Goal: Information Seeking & Learning: Learn about a topic

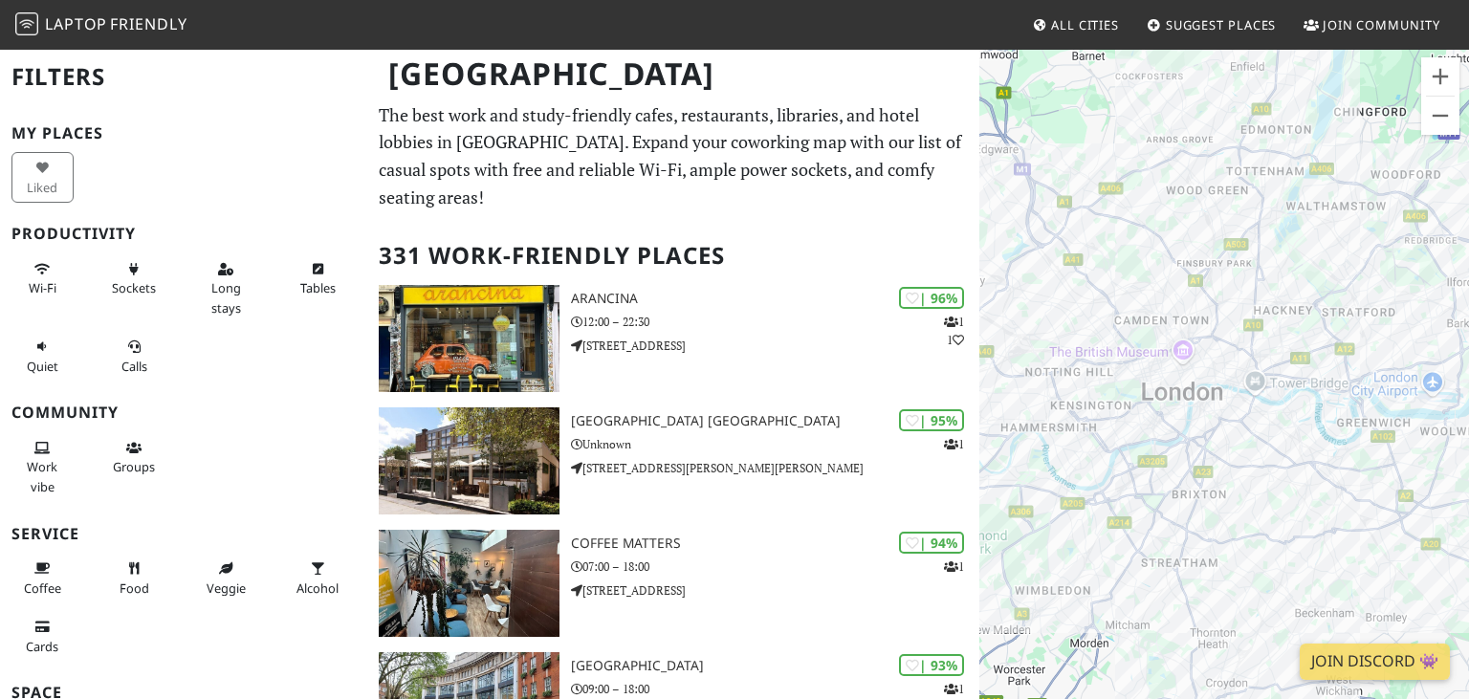
drag, startPoint x: 1242, startPoint y: 487, endPoint x: 1181, endPoint y: 408, distance: 98.9
click at [1181, 408] on div "To navigate, press the arrow keys." at bounding box center [1225, 397] width 490 height 699
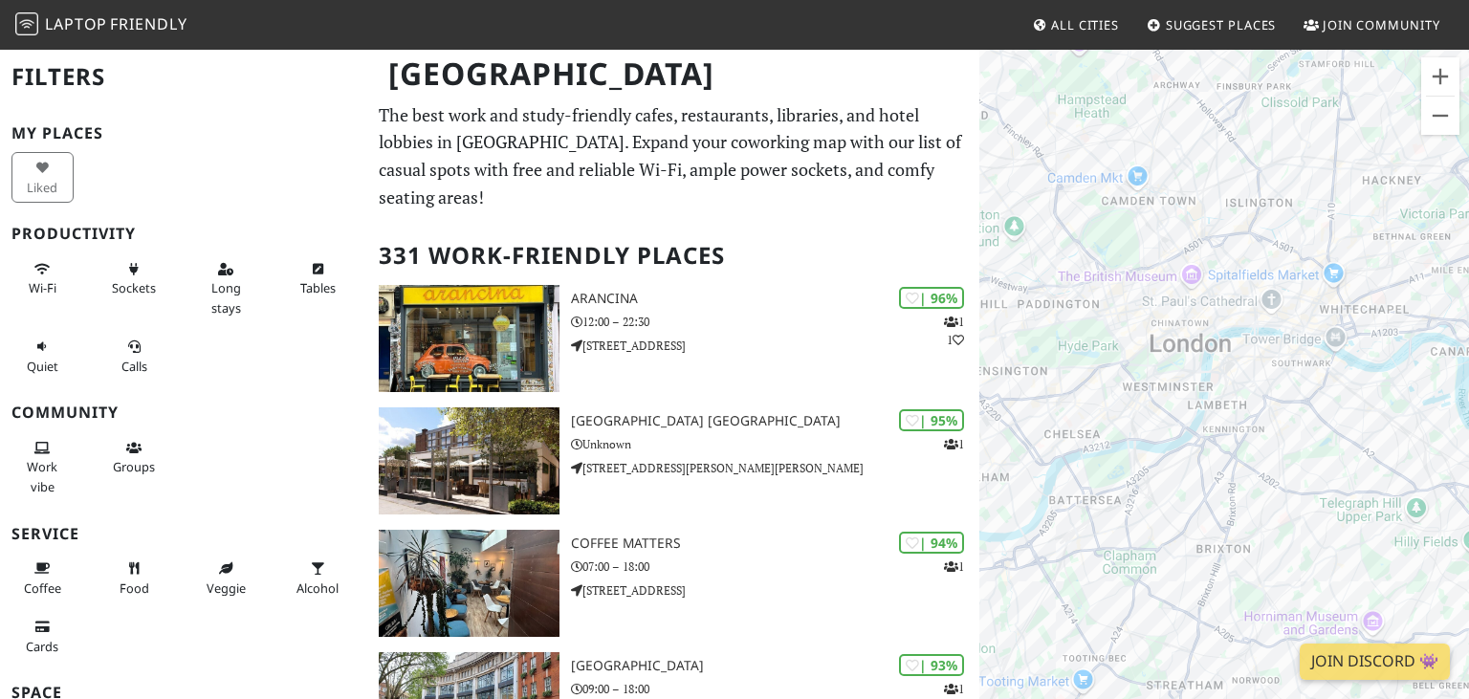
drag, startPoint x: 1199, startPoint y: 400, endPoint x: 1209, endPoint y: 457, distance: 58.4
click at [1209, 457] on div "To navigate, press the arrow keys." at bounding box center [1225, 397] width 490 height 699
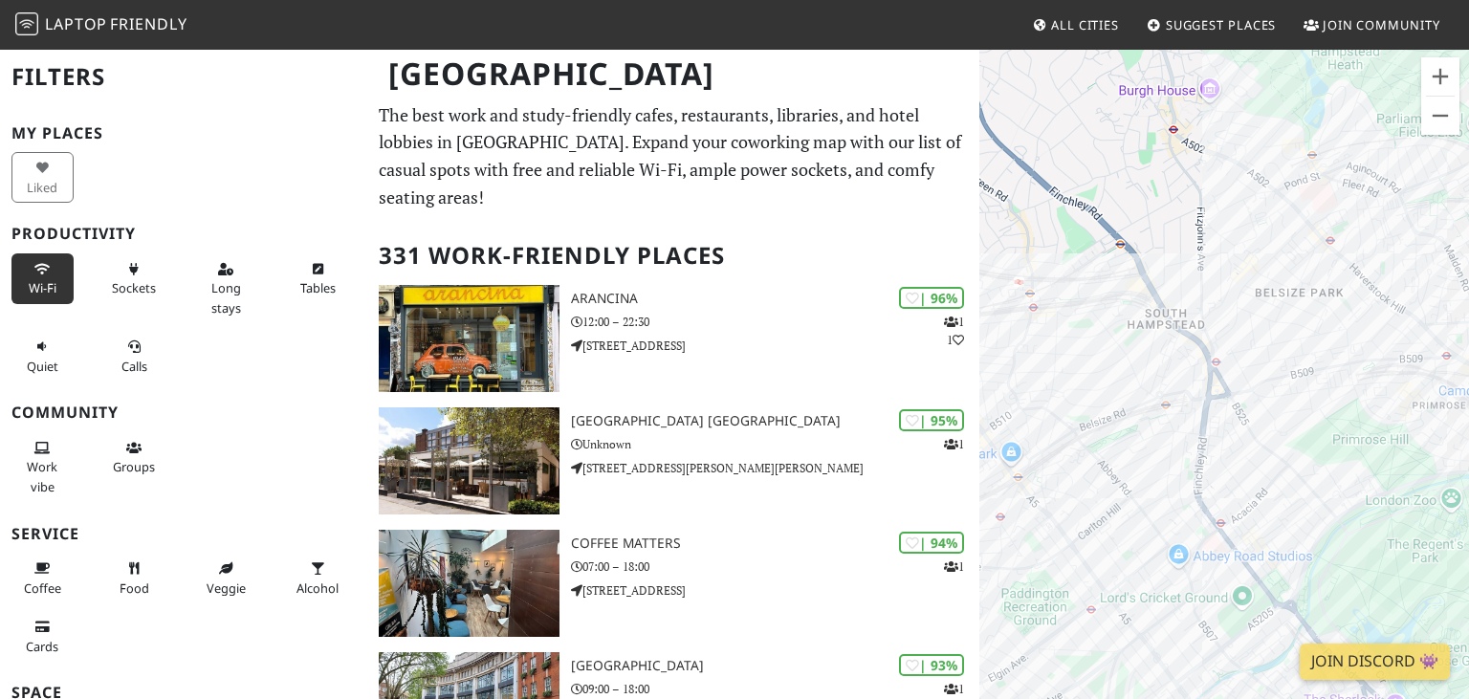
click at [23, 293] on button "Wi-Fi" at bounding box center [42, 278] width 62 height 51
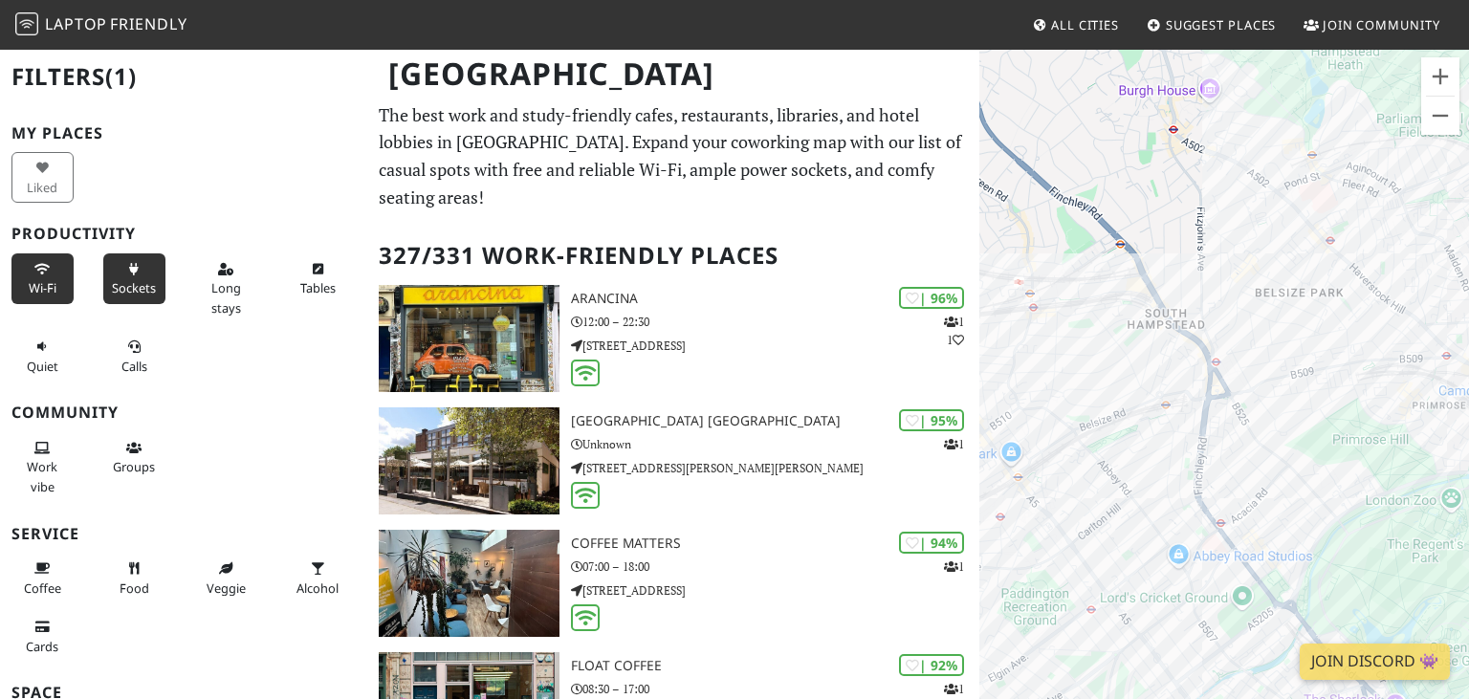
click at [149, 293] on span "Sockets" at bounding box center [134, 287] width 44 height 17
click at [242, 285] on button "Long stays" at bounding box center [226, 288] width 62 height 70
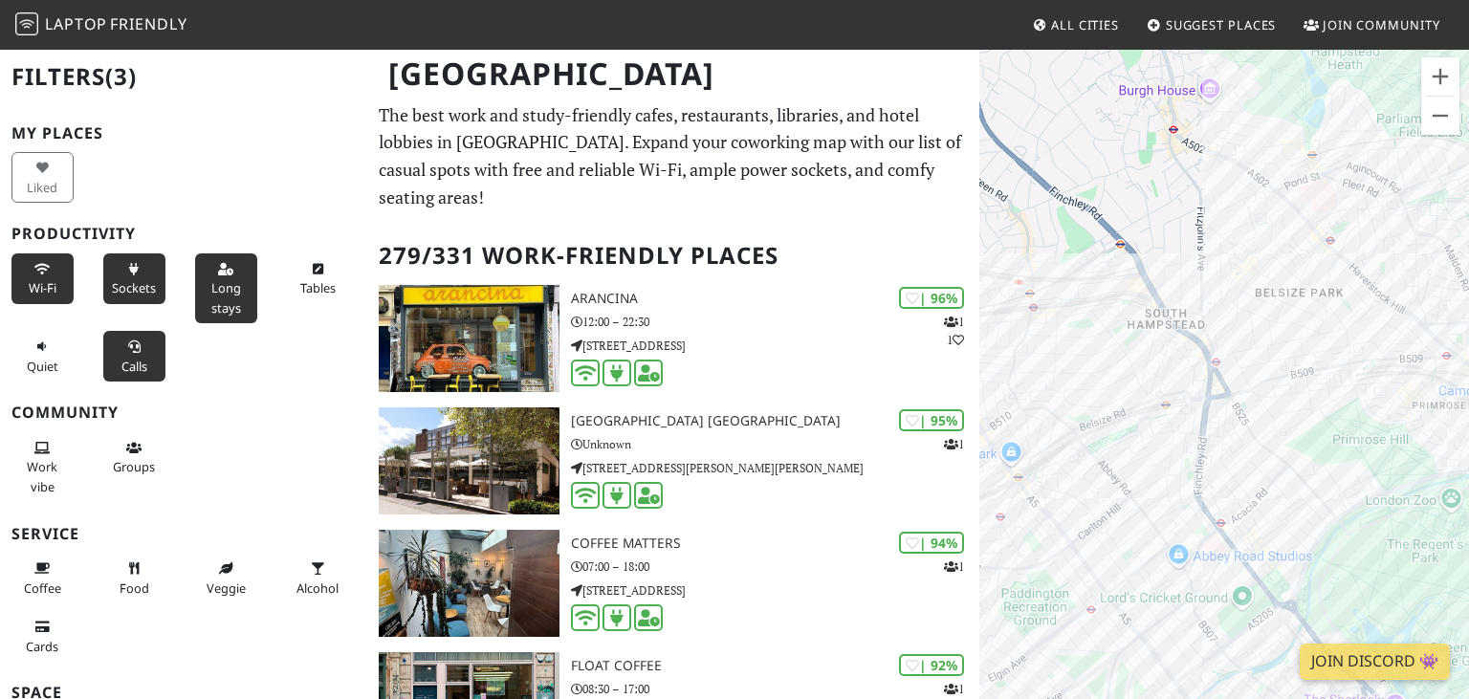
click at [121, 363] on button "Calls" at bounding box center [134, 356] width 62 height 51
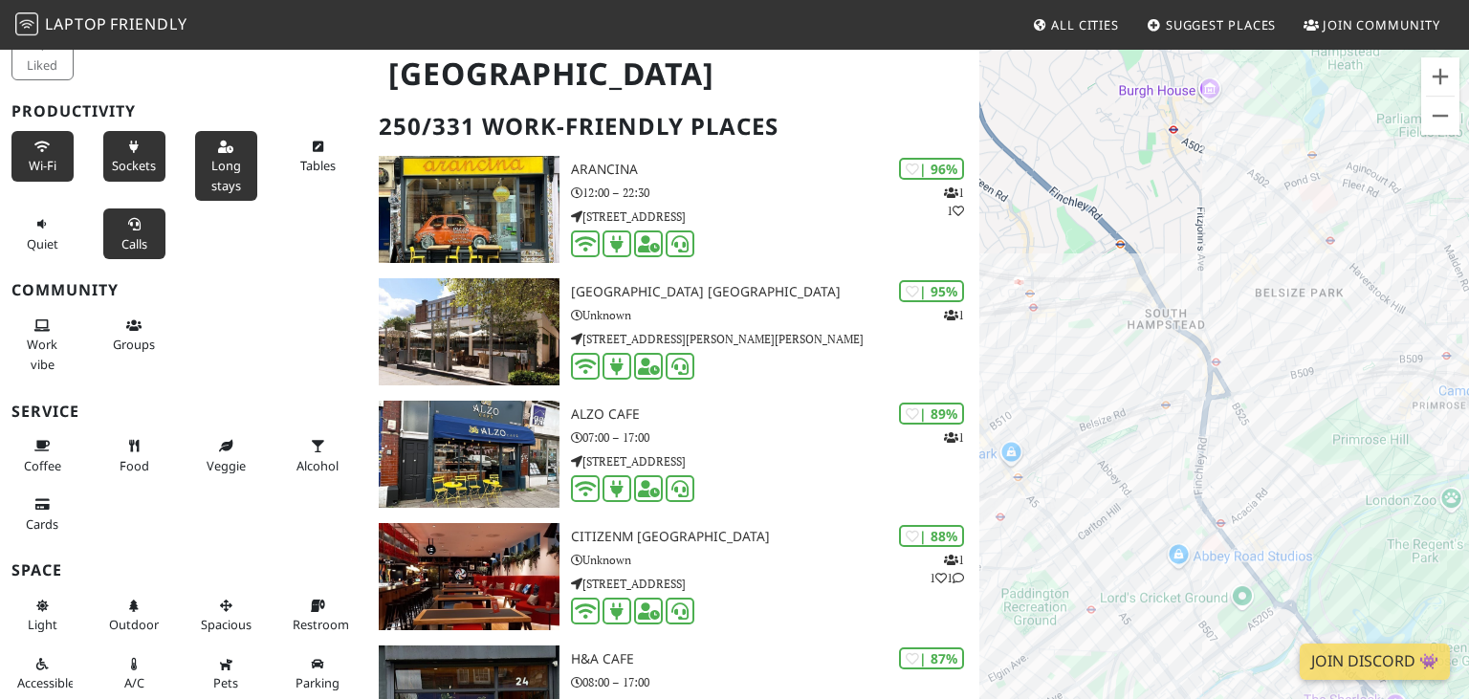
scroll to position [202, 0]
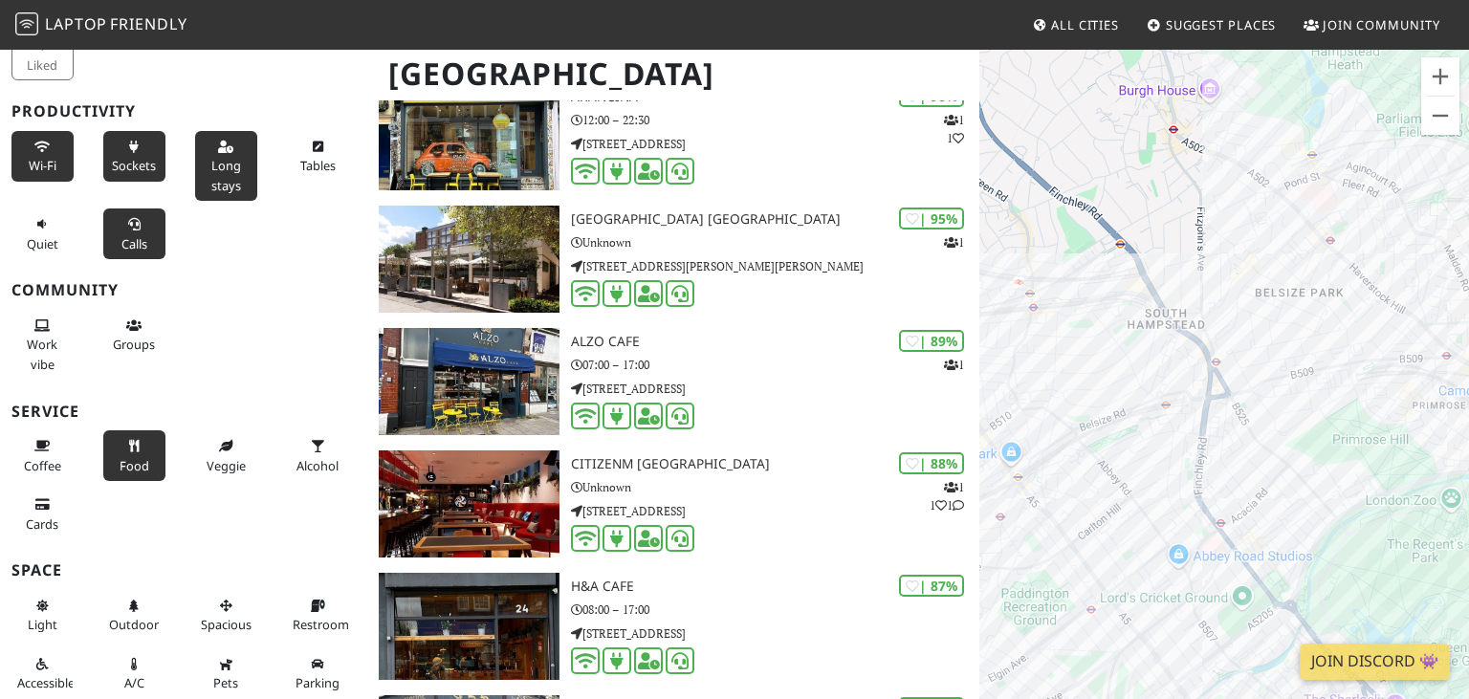
click at [135, 448] on icon at bounding box center [133, 447] width 15 height 12
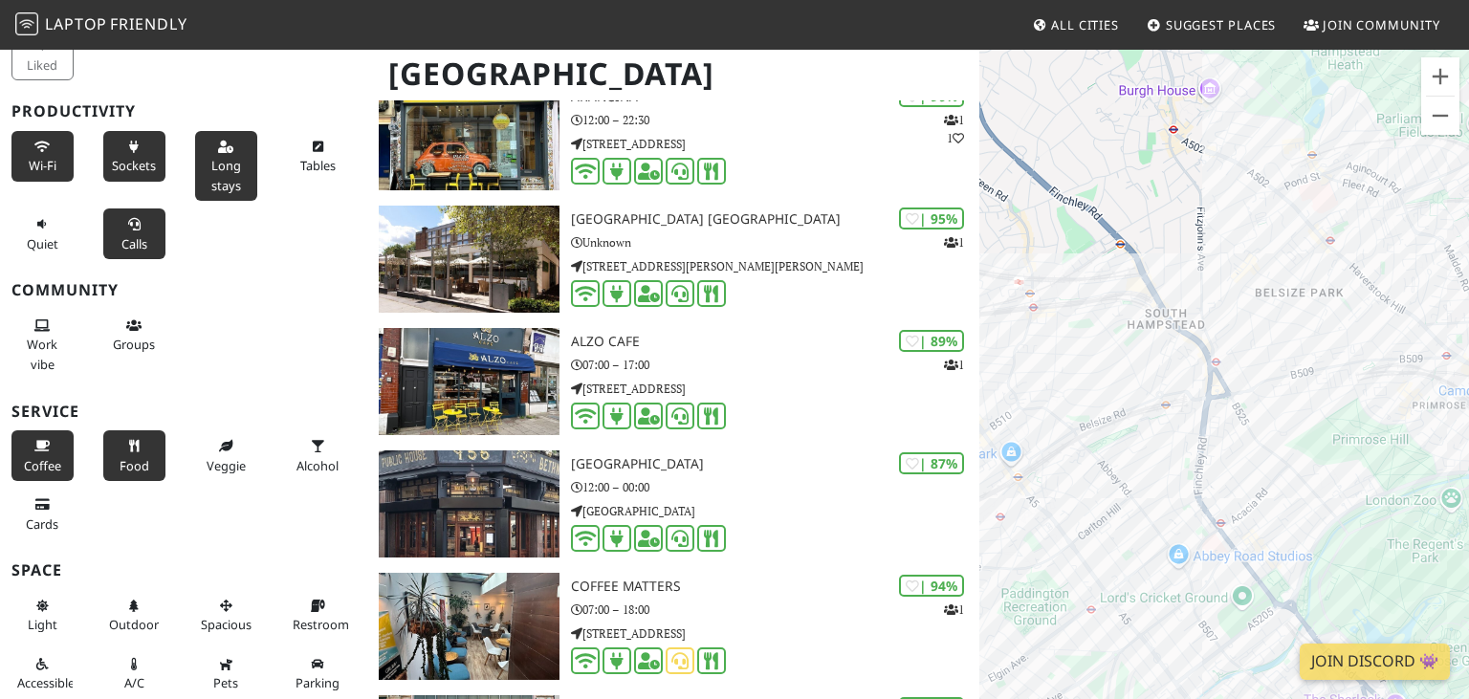
click at [44, 461] on span "Coffee" at bounding box center [42, 465] width 37 height 17
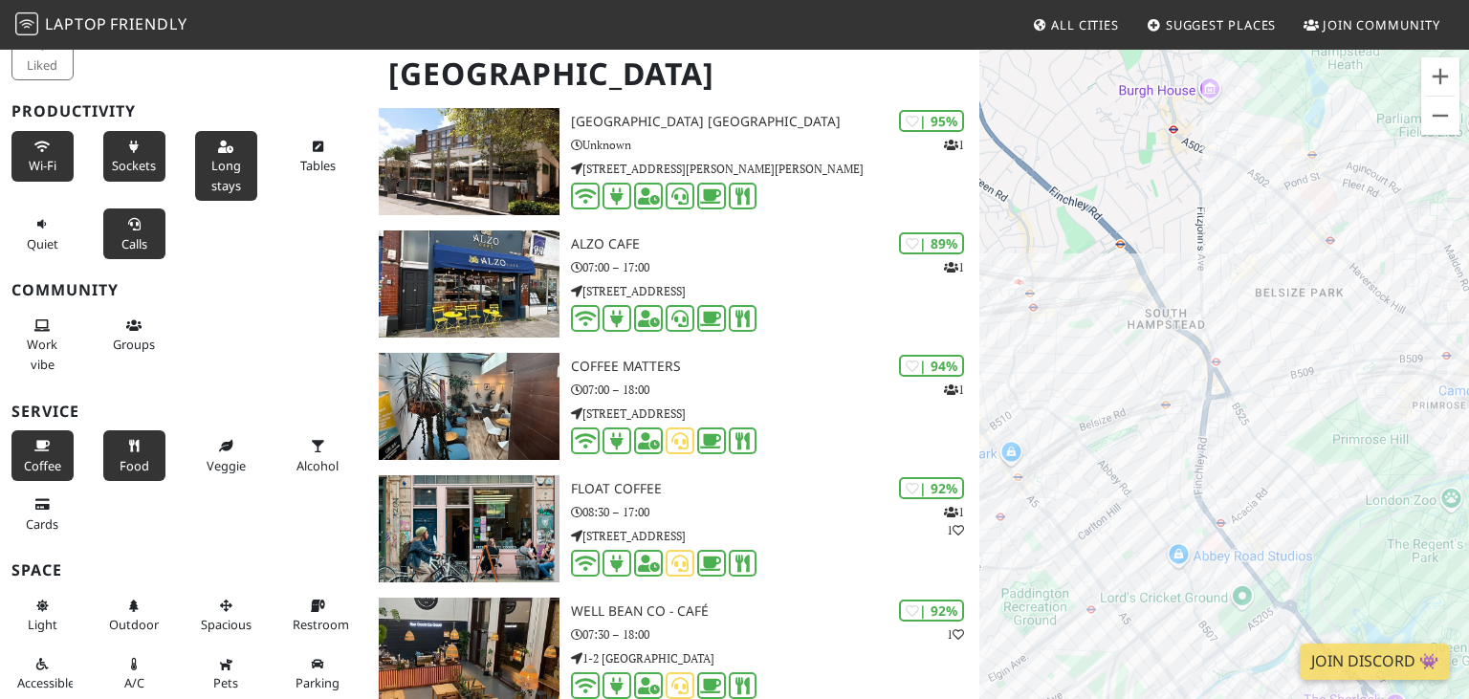
scroll to position [302, 0]
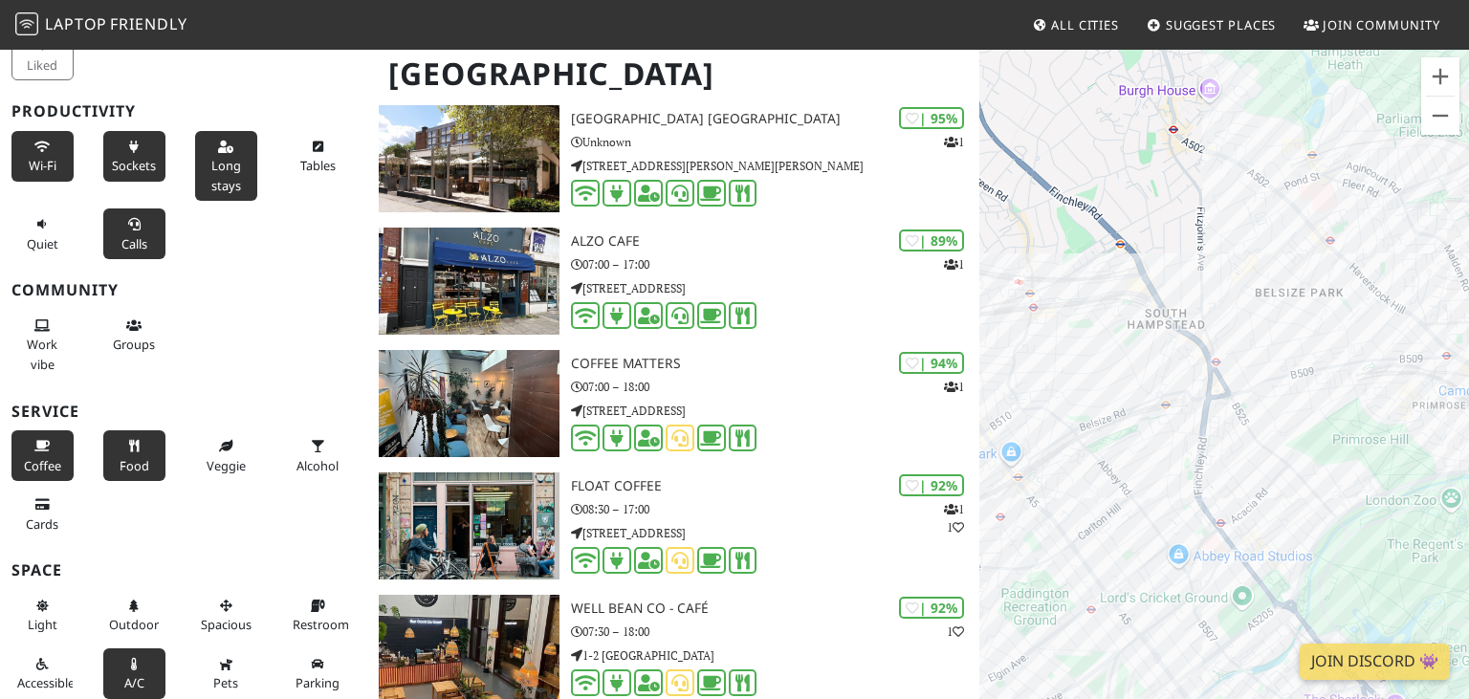
click at [134, 674] on span "A/C" at bounding box center [134, 682] width 20 height 17
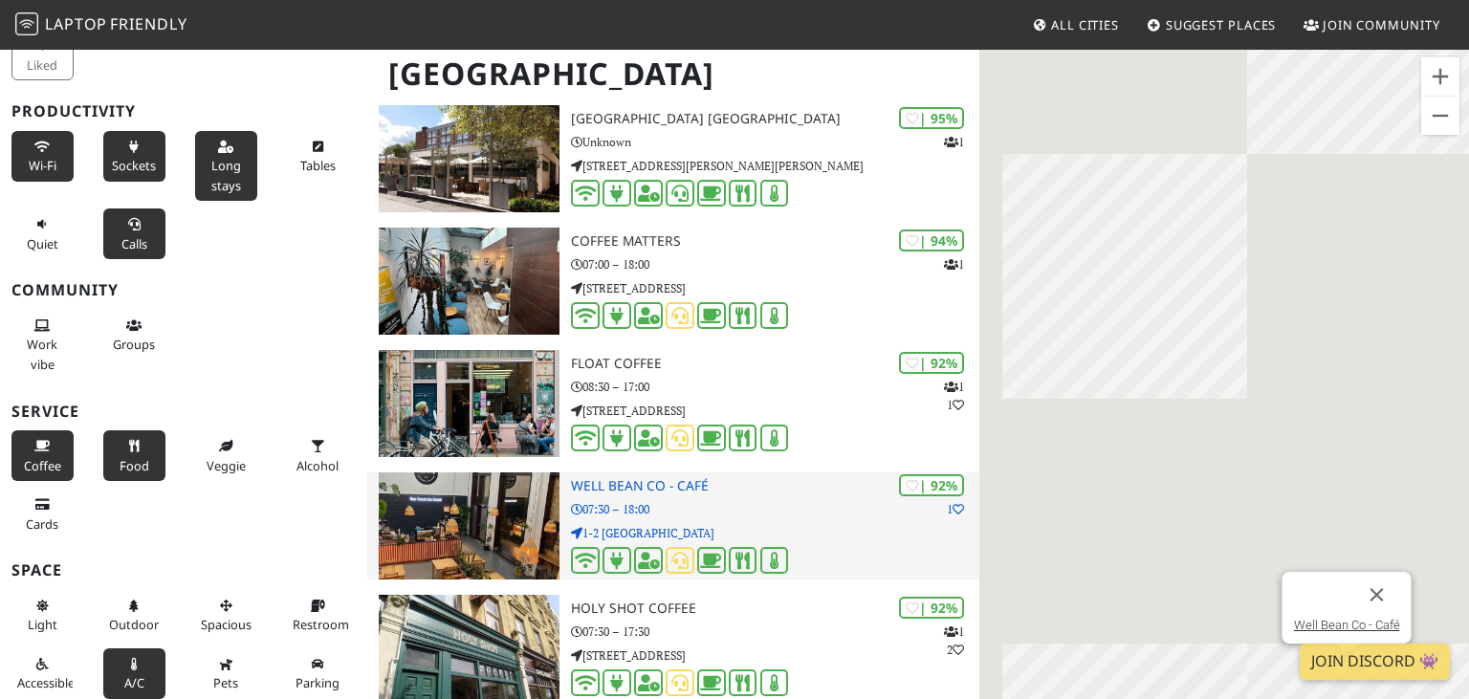
scroll to position [0, 0]
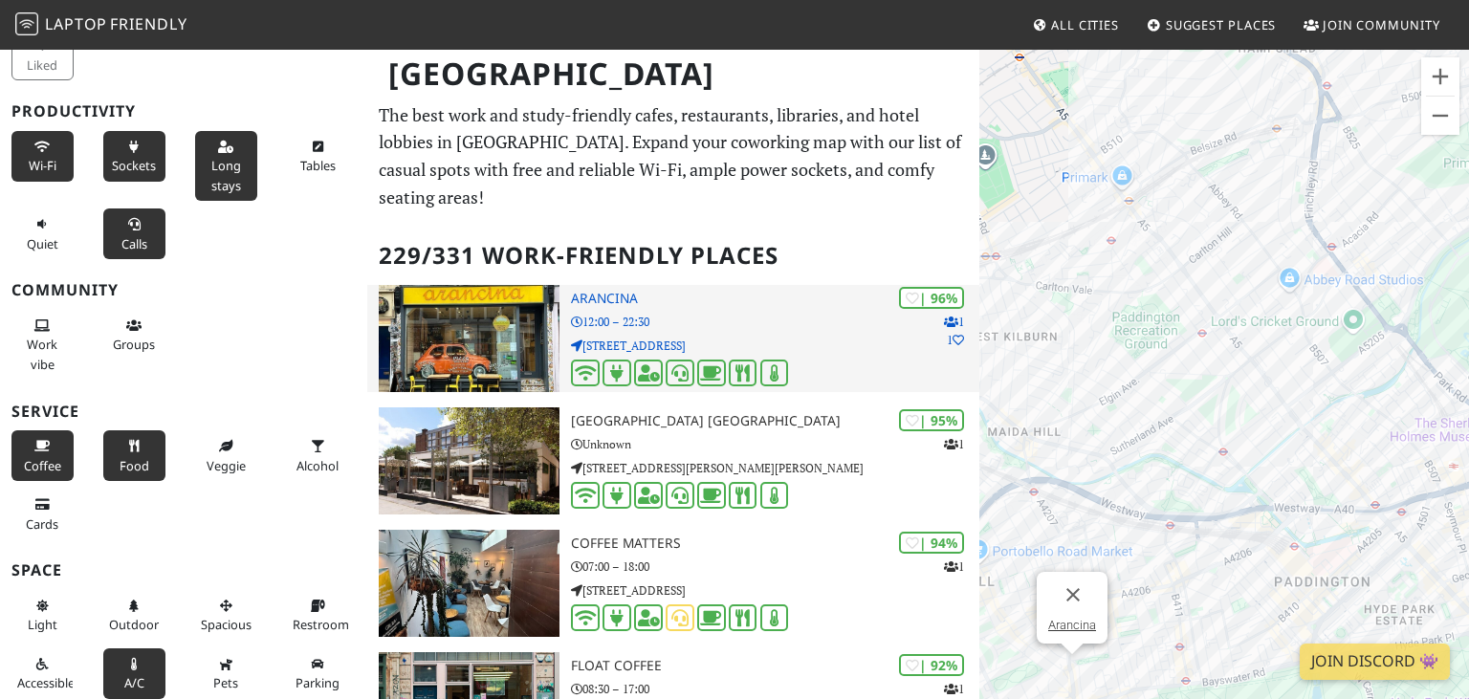
click at [794, 337] on p "[STREET_ADDRESS]" at bounding box center [775, 346] width 408 height 18
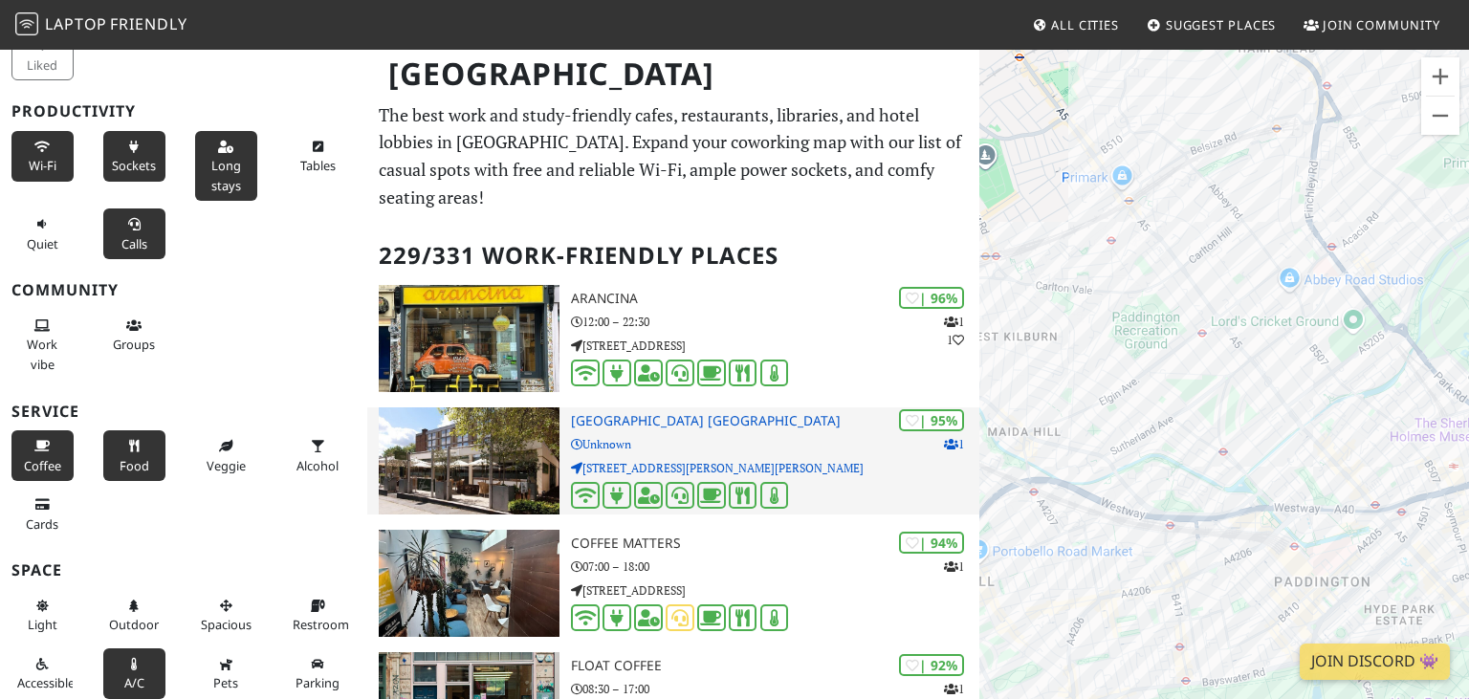
click at [686, 435] on p "Unknown" at bounding box center [775, 444] width 408 height 18
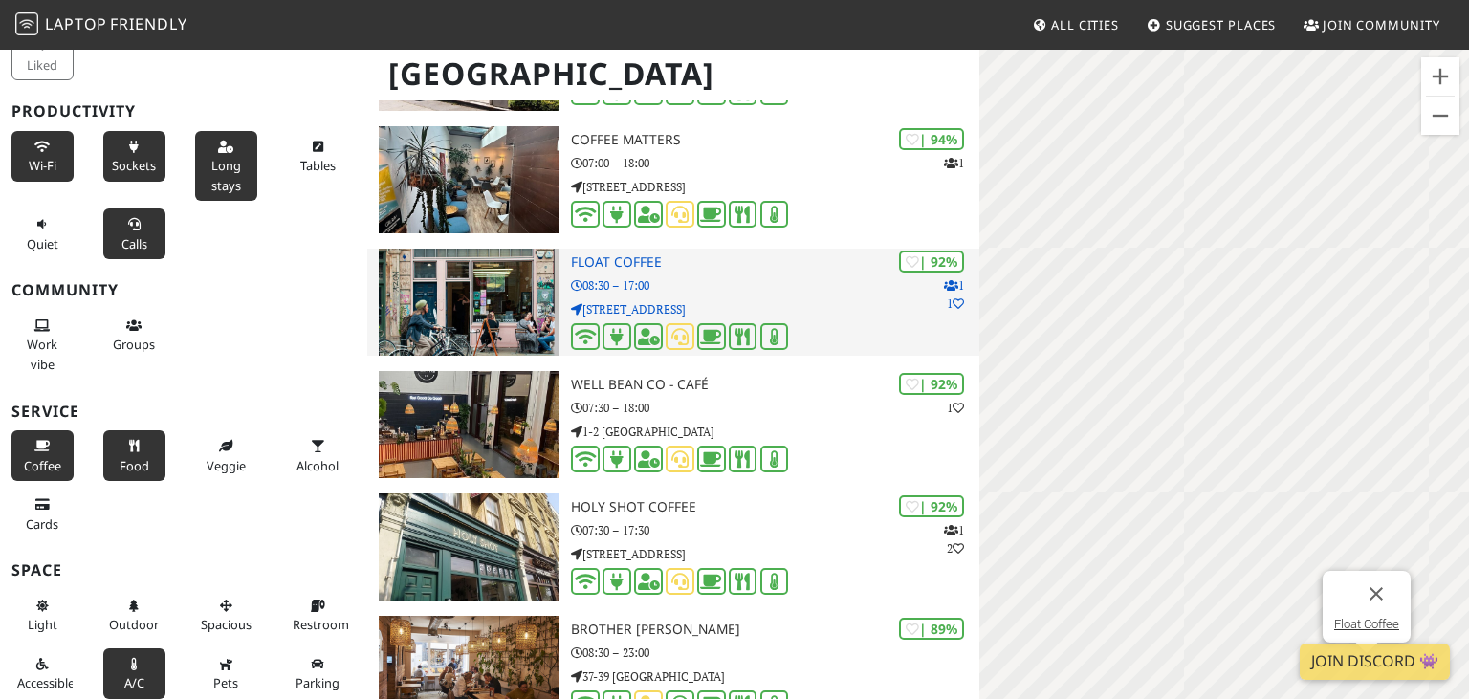
scroll to position [1010, 0]
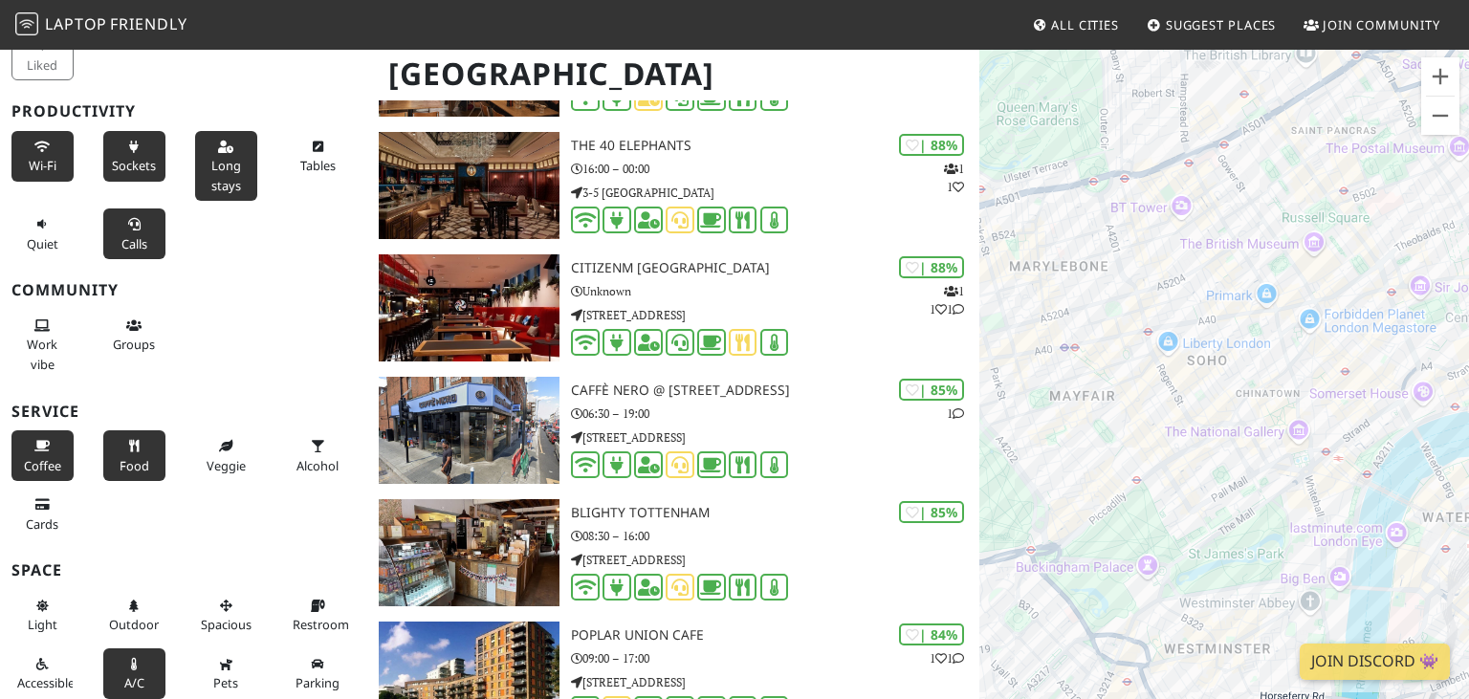
click at [1089, 32] on span "All Cities" at bounding box center [1085, 24] width 68 height 17
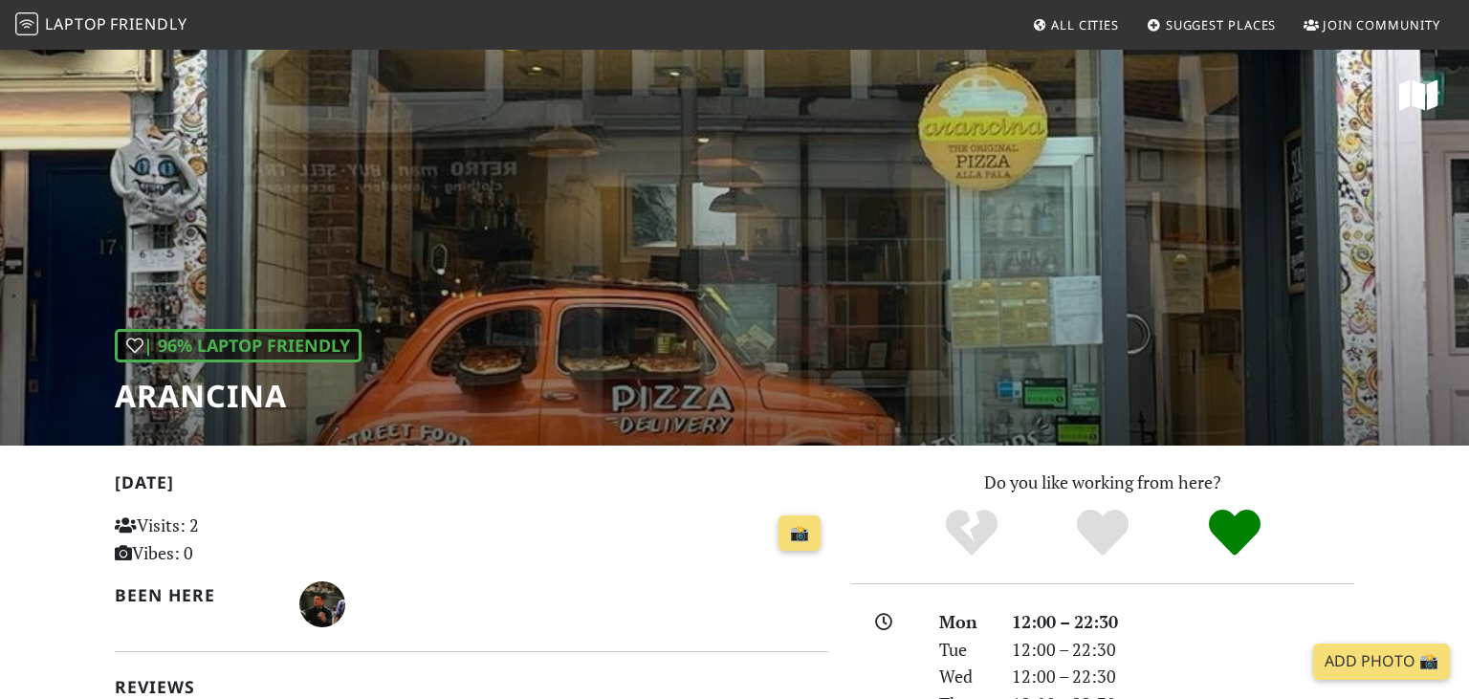
click at [1034, 355] on div "| 96% Laptop Friendly Arancina" at bounding box center [734, 247] width 1469 height 398
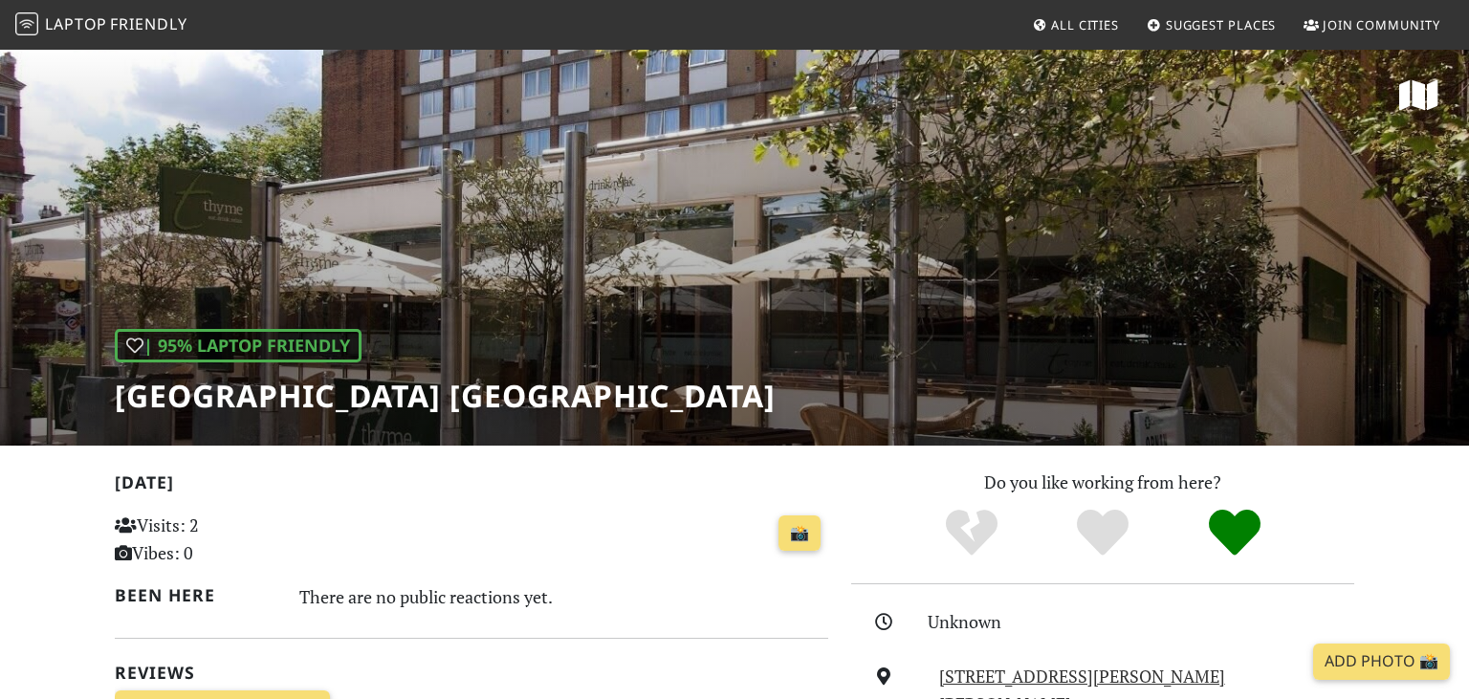
click at [733, 312] on div "| 95% Laptop Friendly Premier Inn London Hampstead hotel" at bounding box center [734, 247] width 1469 height 398
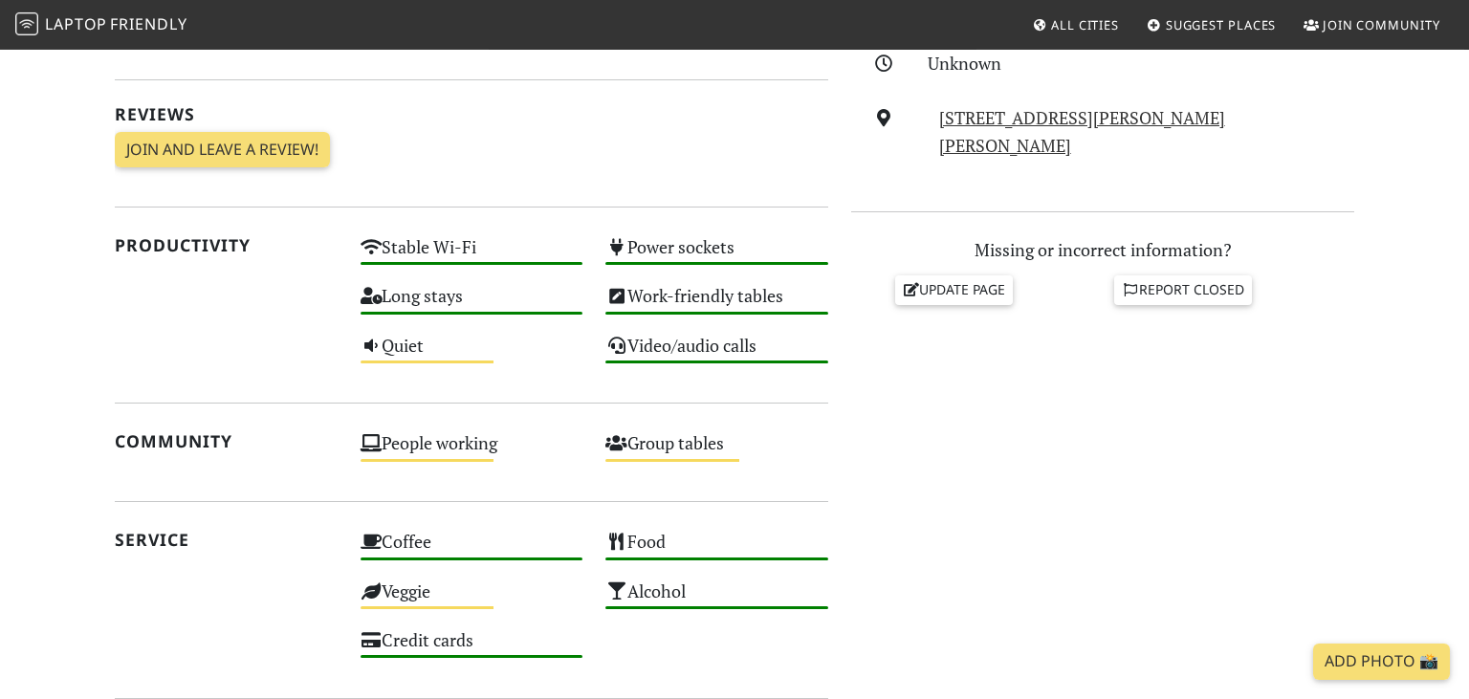
scroll to position [707, 0]
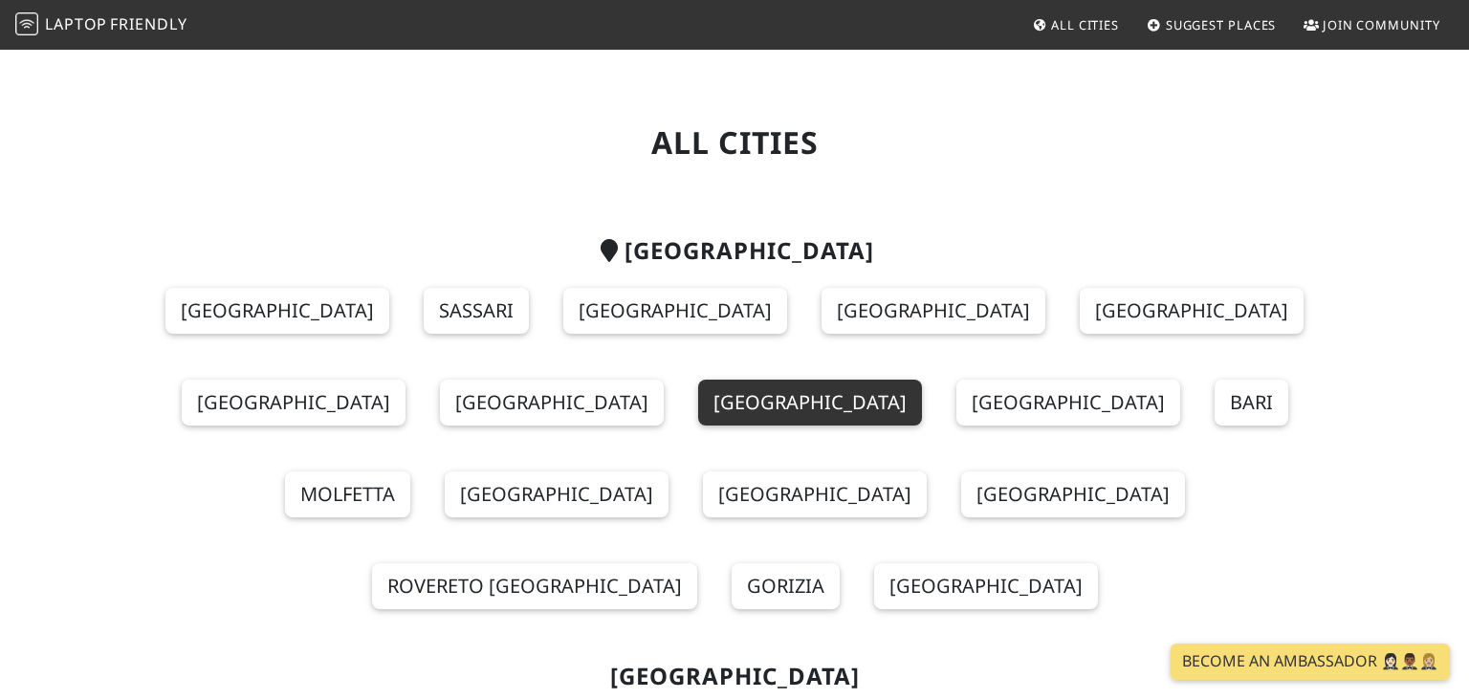
click at [922, 380] on link "[GEOGRAPHIC_DATA]" at bounding box center [810, 403] width 224 height 46
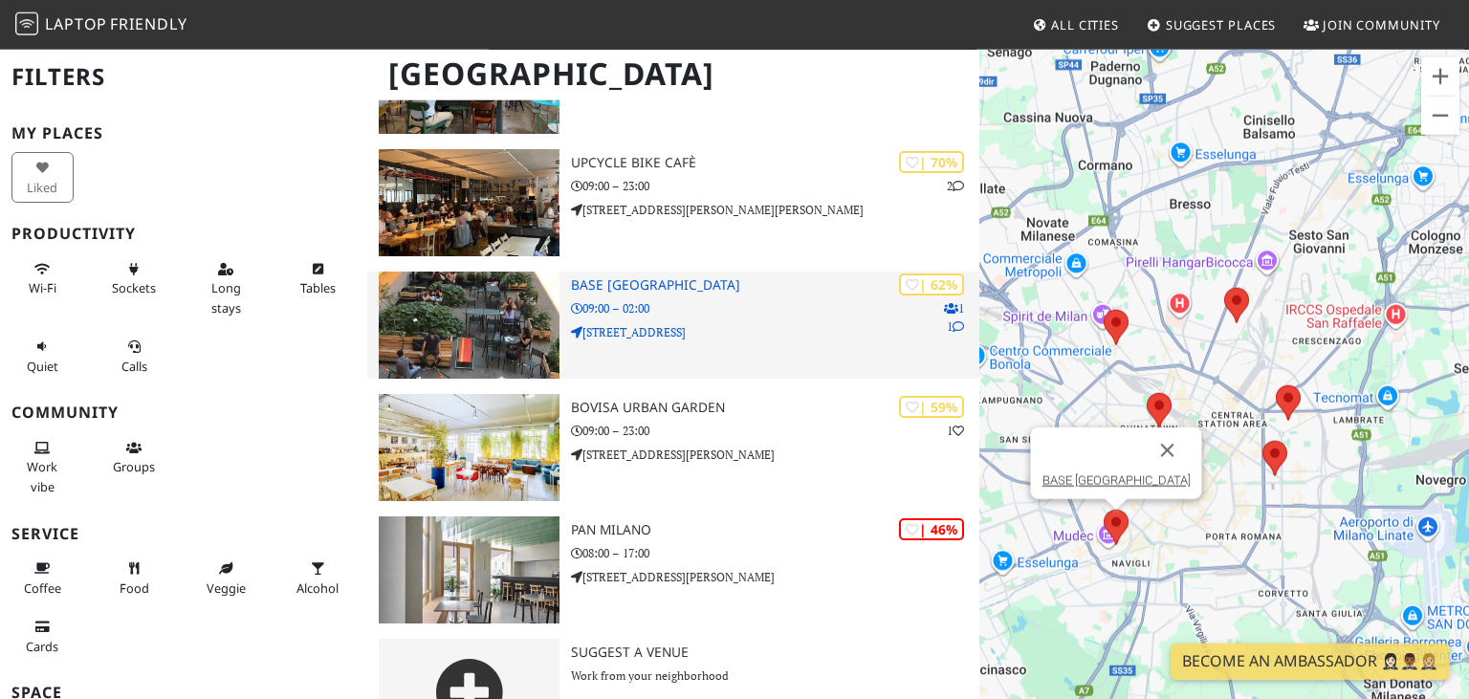
scroll to position [404, 0]
